Goal: Transaction & Acquisition: Obtain resource

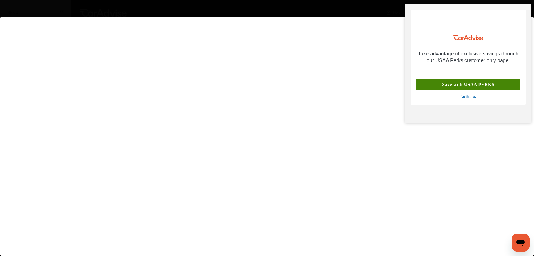
click at [524, 154] on flutter-view at bounding box center [267, 131] width 534 height 228
click at [474, 95] on div "No thanks" at bounding box center [468, 97] width 15 height 4
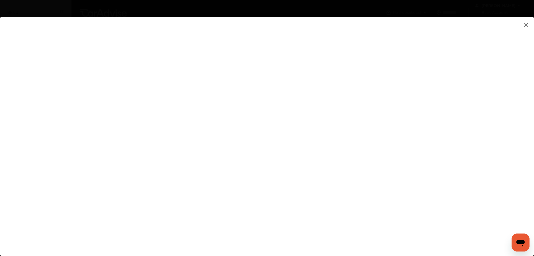
click at [473, 98] on div "No thanks" at bounding box center [468, 97] width 15 height 4
click at [374, 142] on flutter-view at bounding box center [267, 131] width 534 height 228
type input "**********"
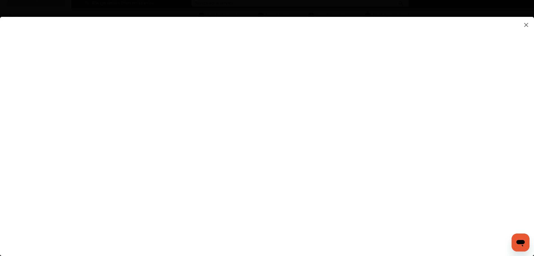
click at [366, 173] on flutter-view "**********" at bounding box center [267, 131] width 534 height 228
click at [357, 155] on flutter-view at bounding box center [267, 131] width 534 height 228
click at [338, 155] on textarea at bounding box center [378, 153] width 117 height 7
click at [338, 154] on flutter-view at bounding box center [267, 131] width 534 height 228
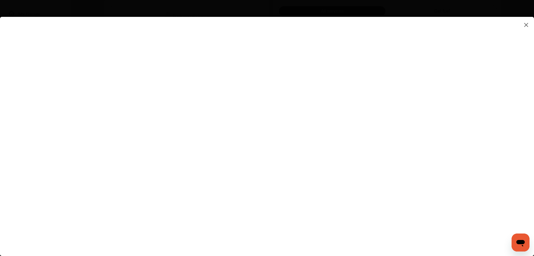
scroll to position [140, 0]
click at [351, 124] on flutter-view at bounding box center [267, 131] width 534 height 228
click at [362, 102] on flutter-view at bounding box center [267, 131] width 534 height 228
click at [349, 127] on flutter-view at bounding box center [267, 131] width 534 height 228
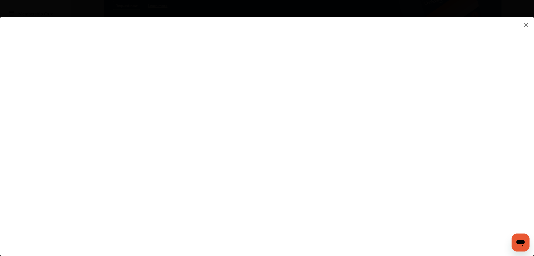
click at [349, 127] on textarea at bounding box center [378, 125] width 117 height 7
type textarea "***"
click at [356, 161] on flutter-view "***" at bounding box center [267, 131] width 534 height 228
click at [359, 157] on flutter-view at bounding box center [267, 131] width 534 height 228
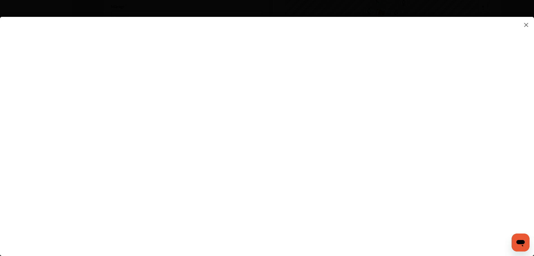
click at [416, 92] on flutter-view at bounding box center [267, 131] width 534 height 228
type input "*********"
click at [363, 127] on flutter-view "*********" at bounding box center [267, 131] width 534 height 228
click at [387, 154] on flutter-view at bounding box center [267, 131] width 534 height 228
click at [387, 155] on flutter-view at bounding box center [267, 131] width 534 height 228
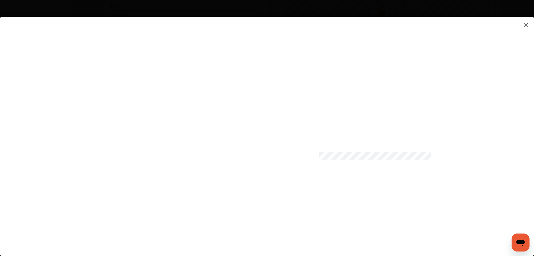
click at [317, 222] on flutter-view at bounding box center [267, 131] width 534 height 228
click at [392, 237] on flutter-view at bounding box center [267, 131] width 534 height 228
click at [526, 24] on img at bounding box center [526, 24] width 7 height 7
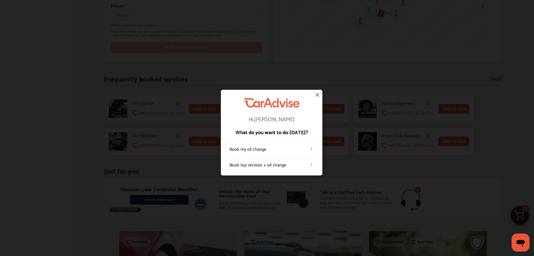
click at [318, 94] on img at bounding box center [317, 94] width 7 height 7
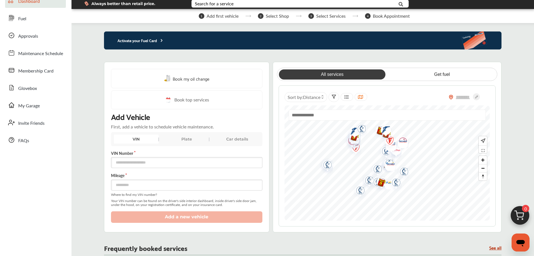
scroll to position [0, 0]
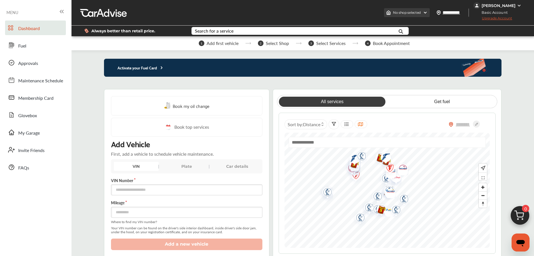
click at [430, 14] on div "No shop selected" at bounding box center [407, 12] width 46 height 9
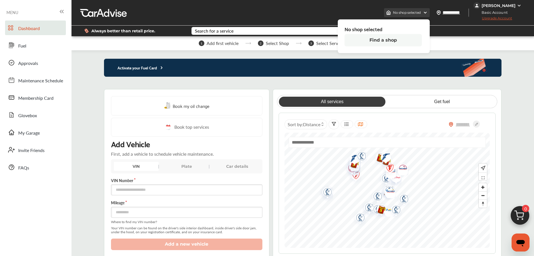
click at [430, 14] on div "No shop selected" at bounding box center [407, 12] width 46 height 9
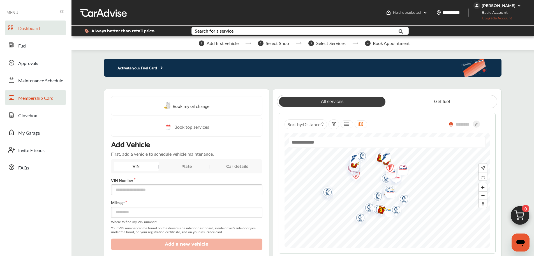
click at [33, 97] on span "Membership Card" at bounding box center [35, 98] width 35 height 7
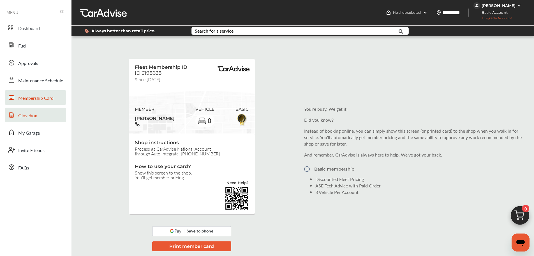
click at [31, 114] on span "Glovebox" at bounding box center [27, 115] width 19 height 7
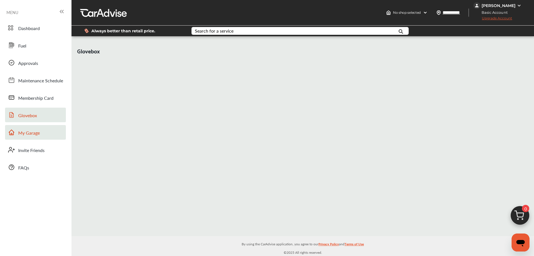
click at [36, 129] on link "My Garage" at bounding box center [35, 132] width 61 height 15
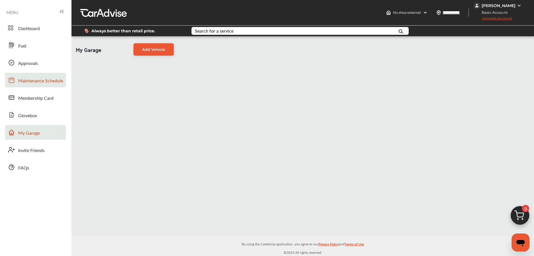
click at [39, 87] on link "Maintenance Schedule" at bounding box center [35, 80] width 61 height 15
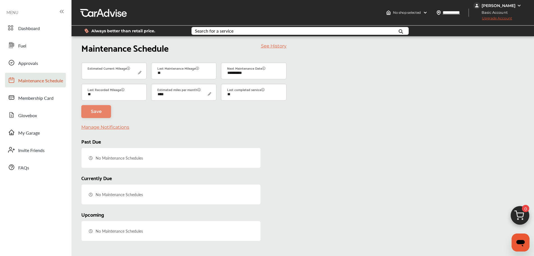
click at [62, 10] on icon at bounding box center [61, 11] width 7 height 7
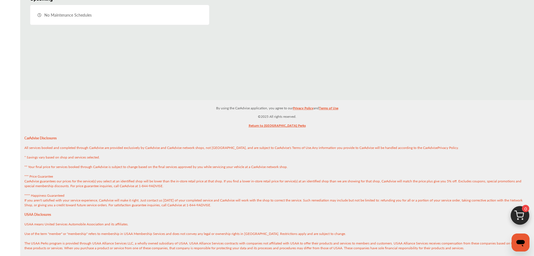
scroll to position [244, 0]
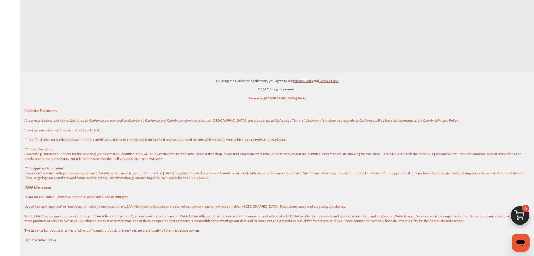
click at [287, 99] on link "Return to [GEOGRAPHIC_DATA] Perks" at bounding box center [277, 99] width 57 height 9
